Goal: Task Accomplishment & Management: Manage account settings

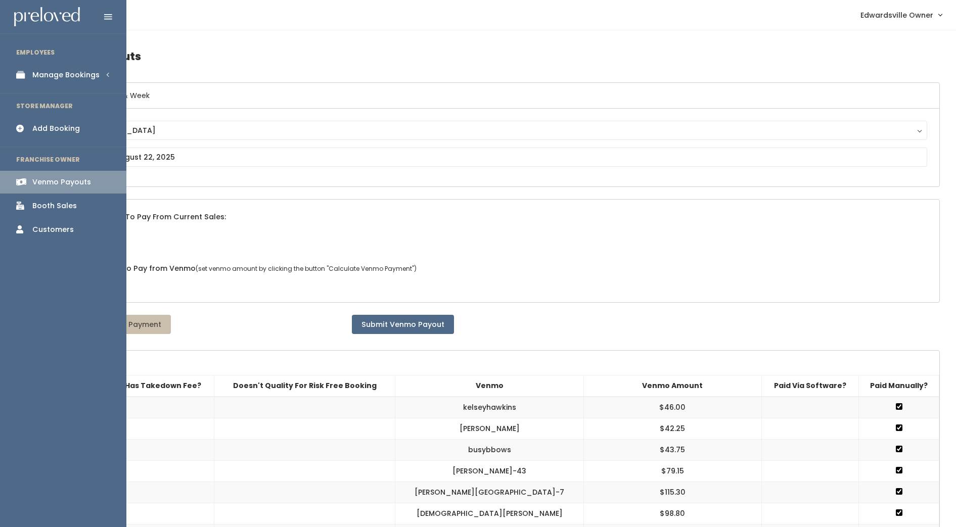
click at [56, 79] on div "Manage Bookings" at bounding box center [65, 75] width 67 height 11
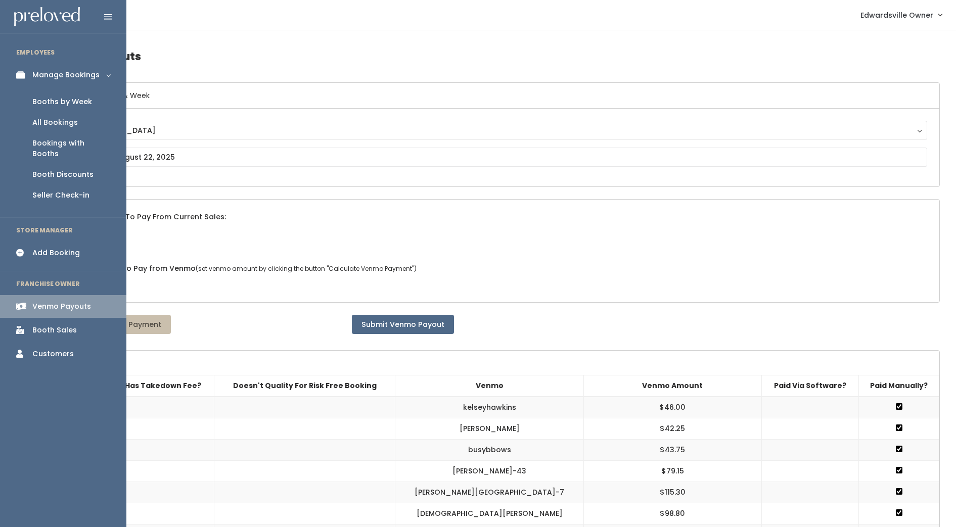
click at [57, 102] on div "Booths by Week" at bounding box center [62, 102] width 60 height 11
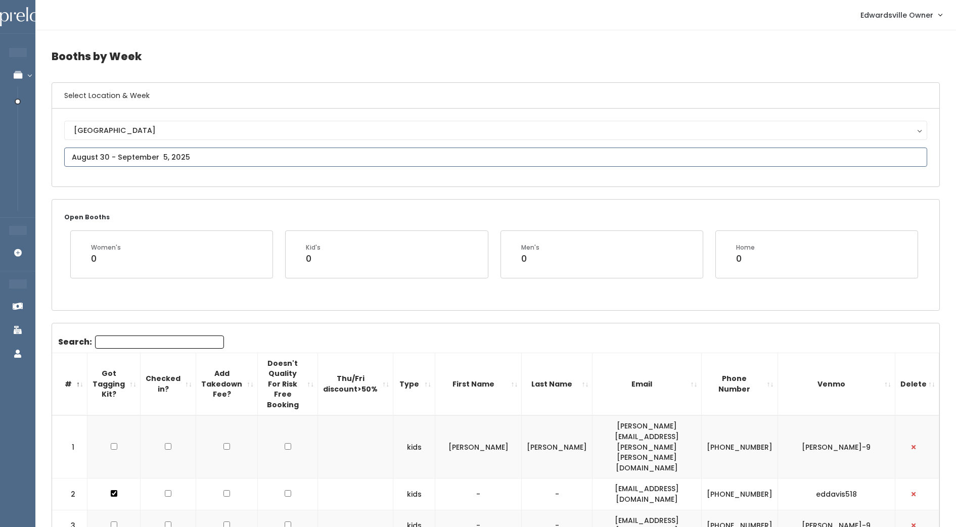
click at [111, 153] on input "text" at bounding box center [495, 157] width 863 height 19
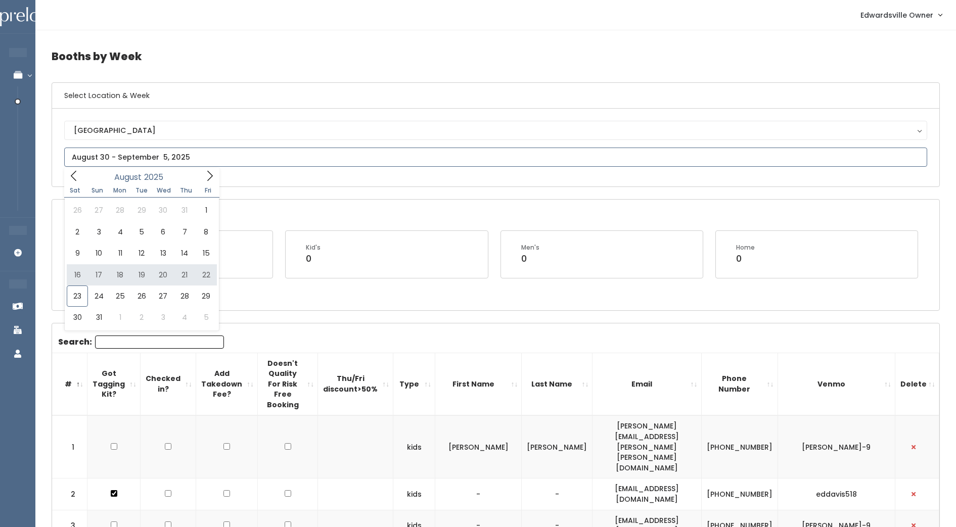
type input "[DATE] to [DATE]"
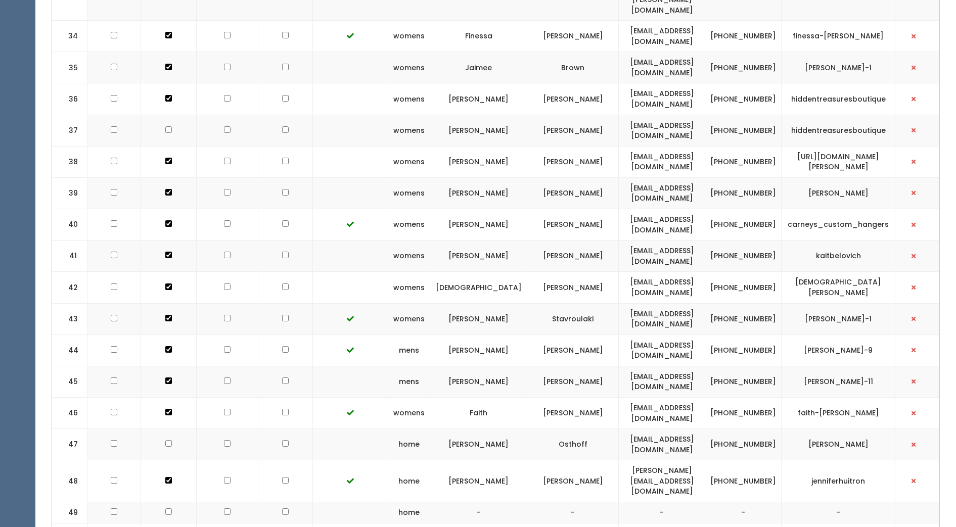
scroll to position [1553, 0]
